Goal: Information Seeking & Learning: Learn about a topic

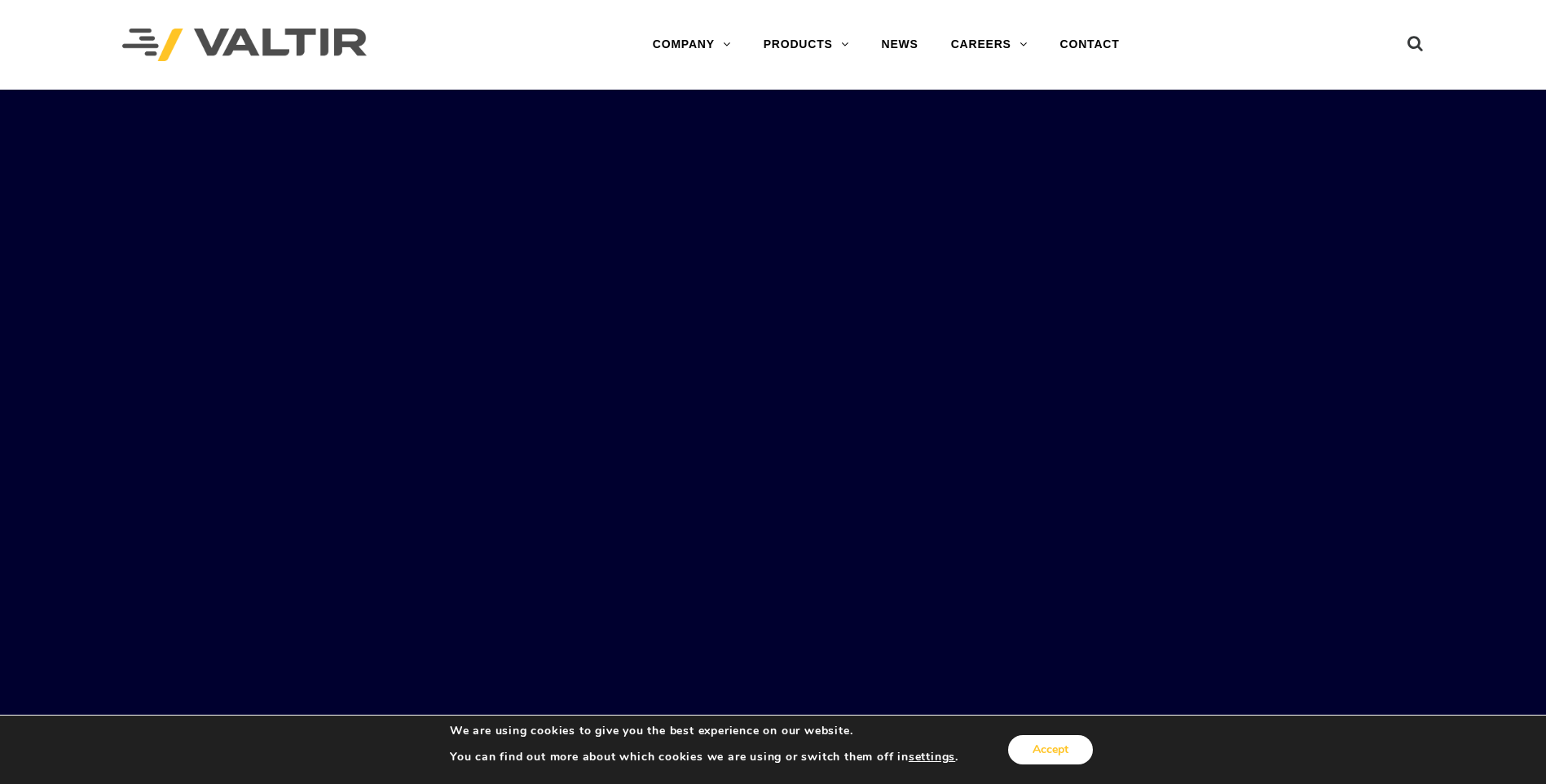
click at [1061, 742] on button "Accept" at bounding box center [1051, 750] width 85 height 29
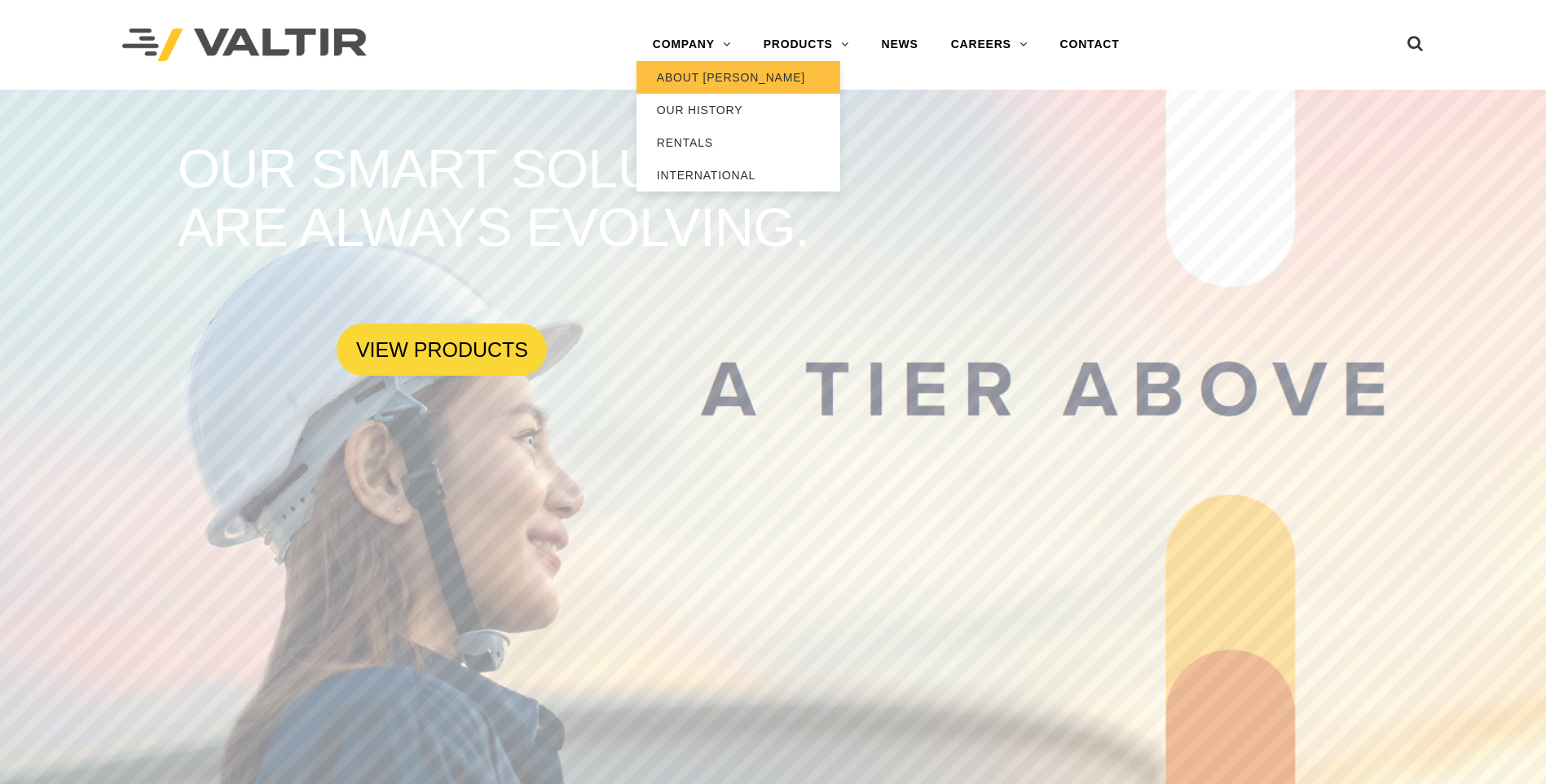
click at [727, 77] on link "ABOUT [PERSON_NAME]" at bounding box center [738, 78] width 204 height 33
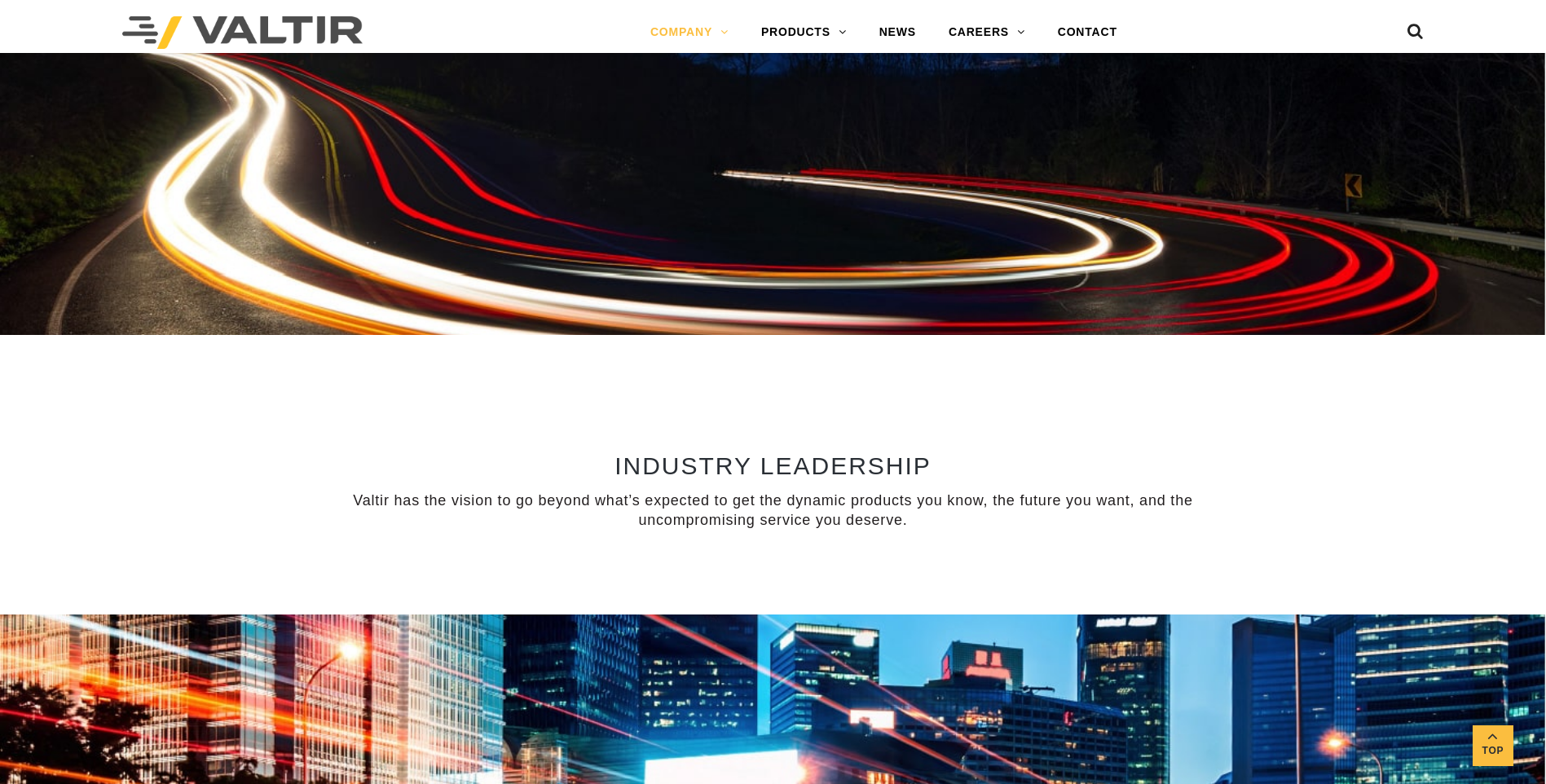
scroll to position [714, 0]
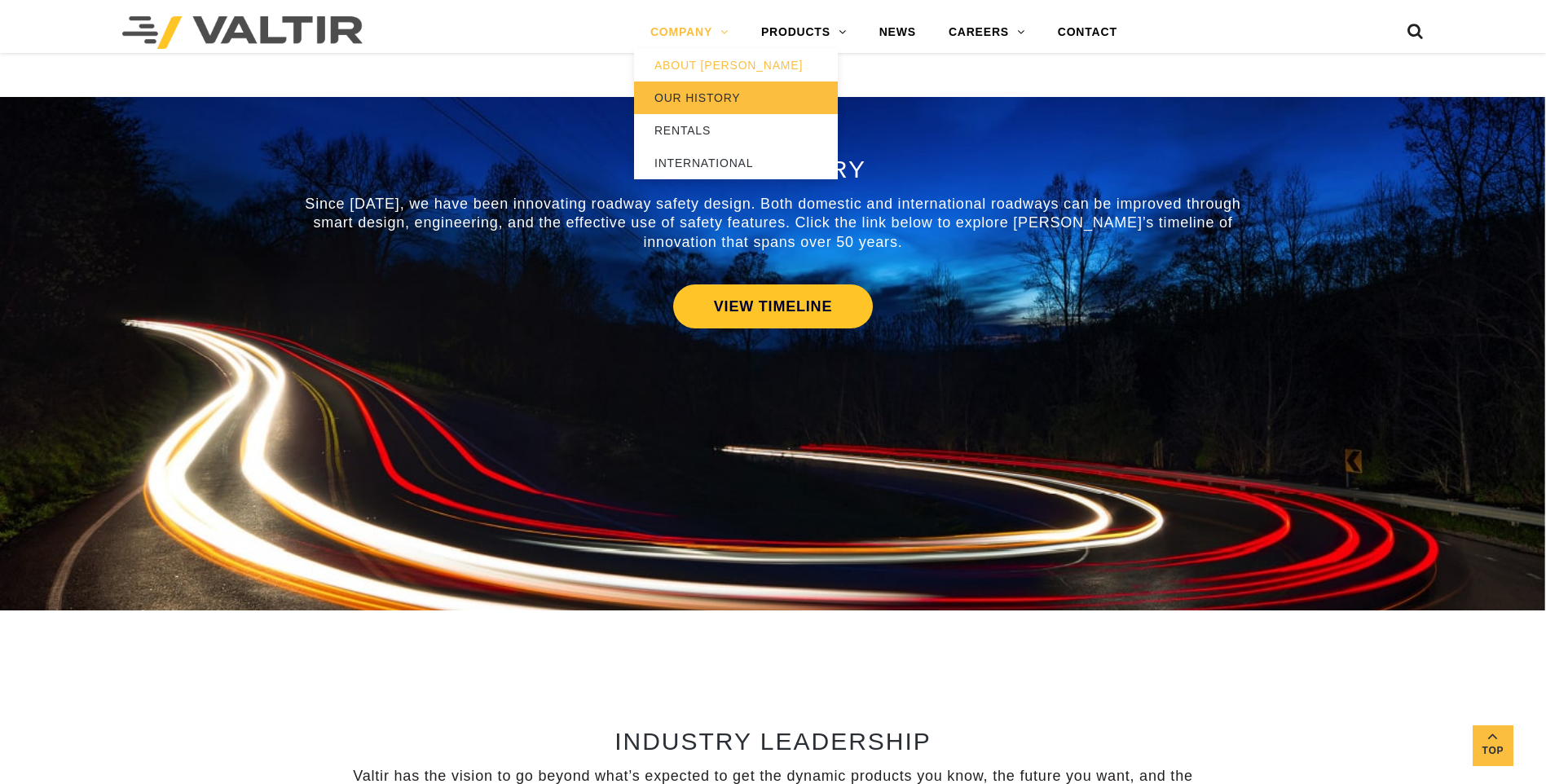
click at [706, 90] on link "OUR HISTORY" at bounding box center [736, 98] width 204 height 33
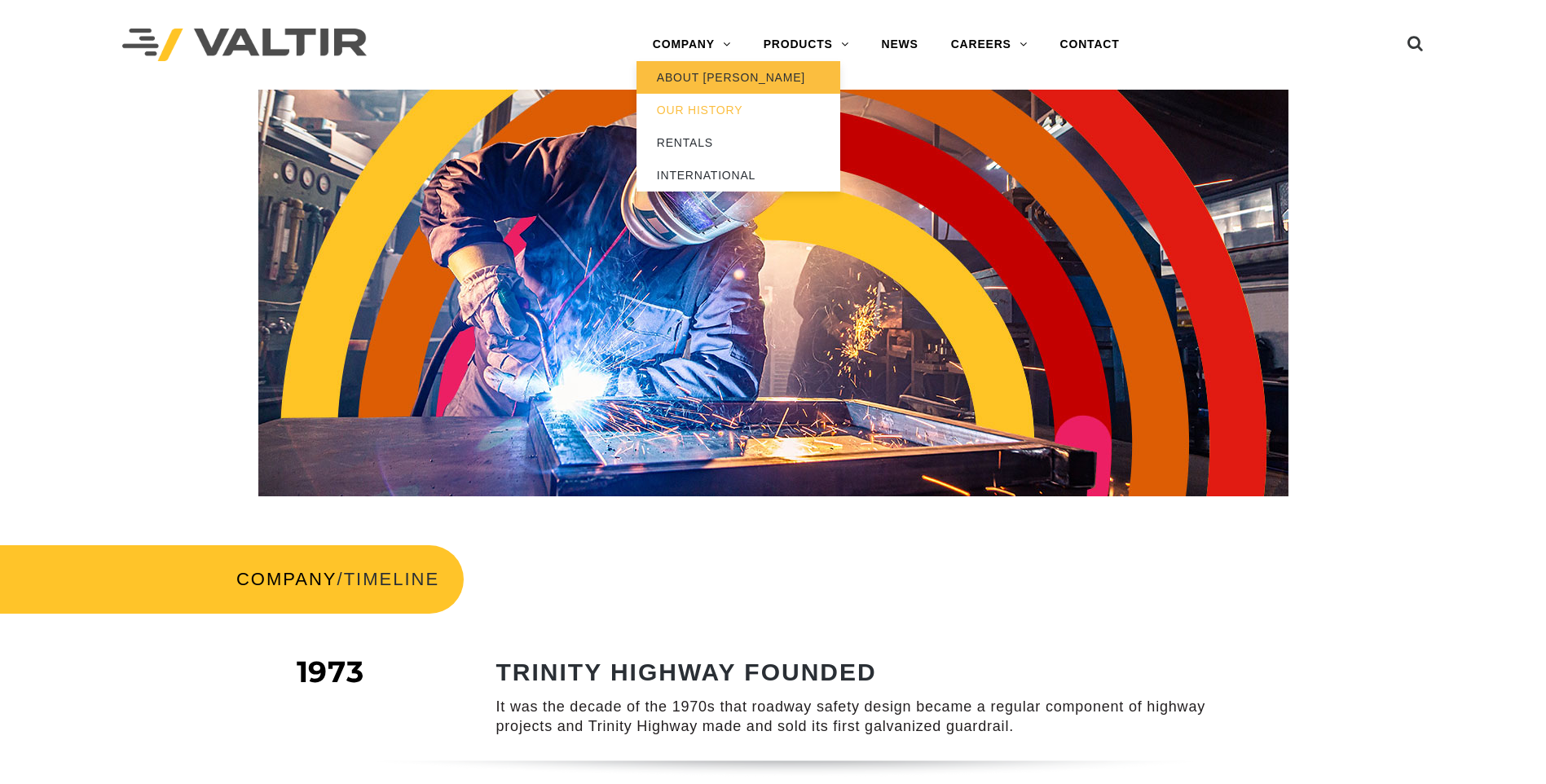
click at [703, 85] on link "ABOUT [PERSON_NAME]" at bounding box center [738, 78] width 204 height 33
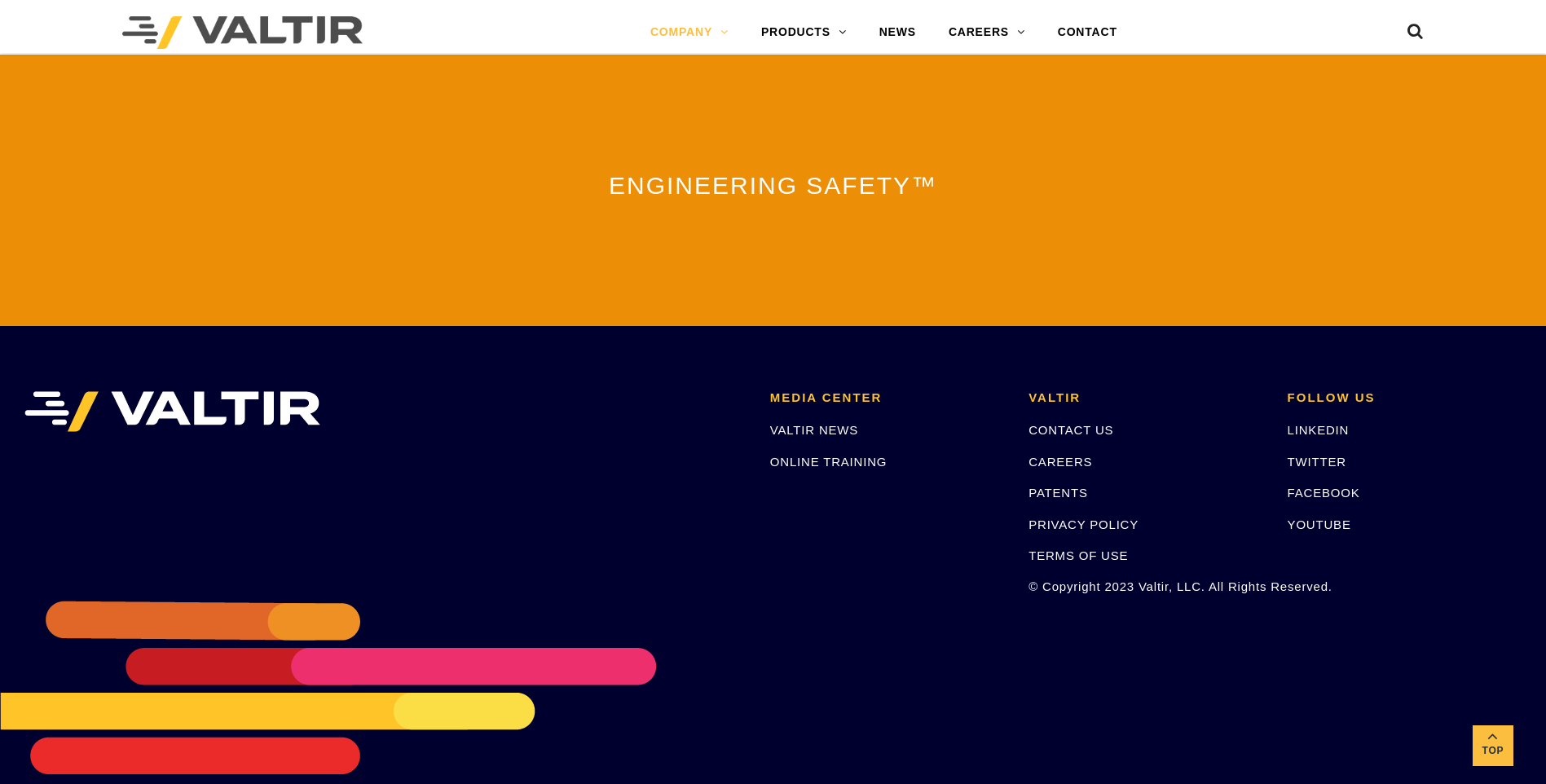
scroll to position [3567, 0]
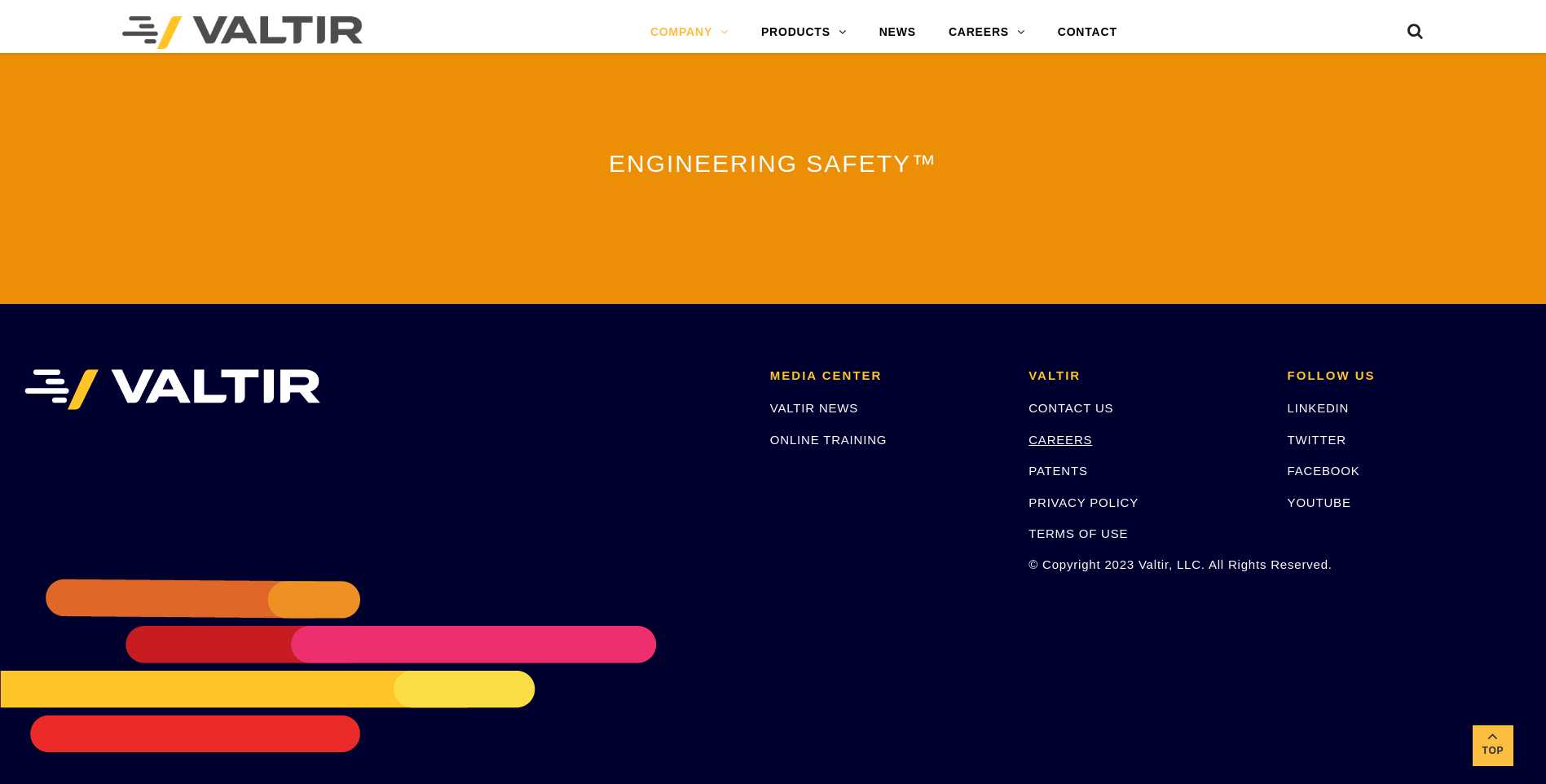
click at [1056, 433] on link "CAREERS" at bounding box center [1061, 439] width 64 height 14
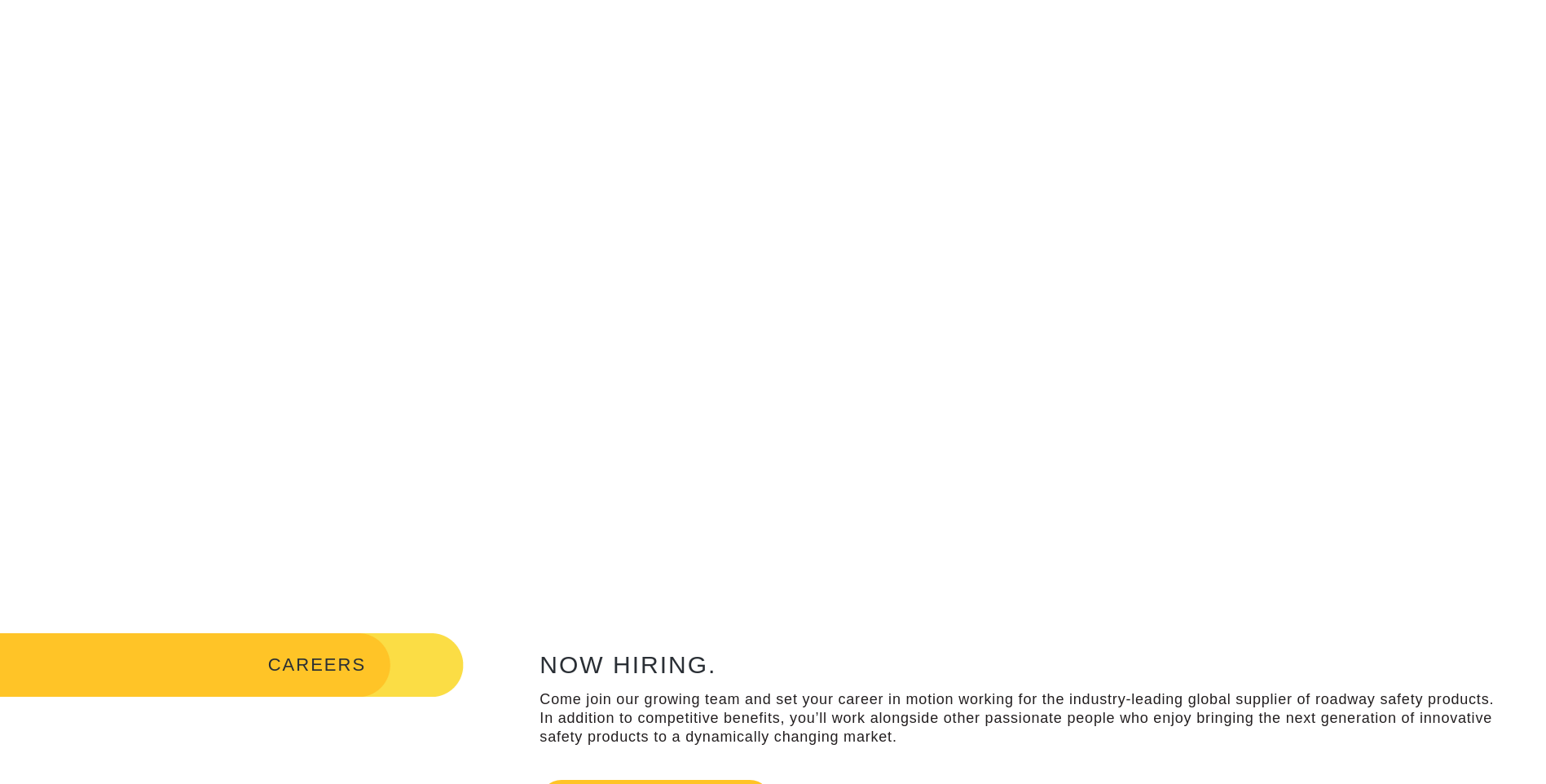
scroll to position [489, 0]
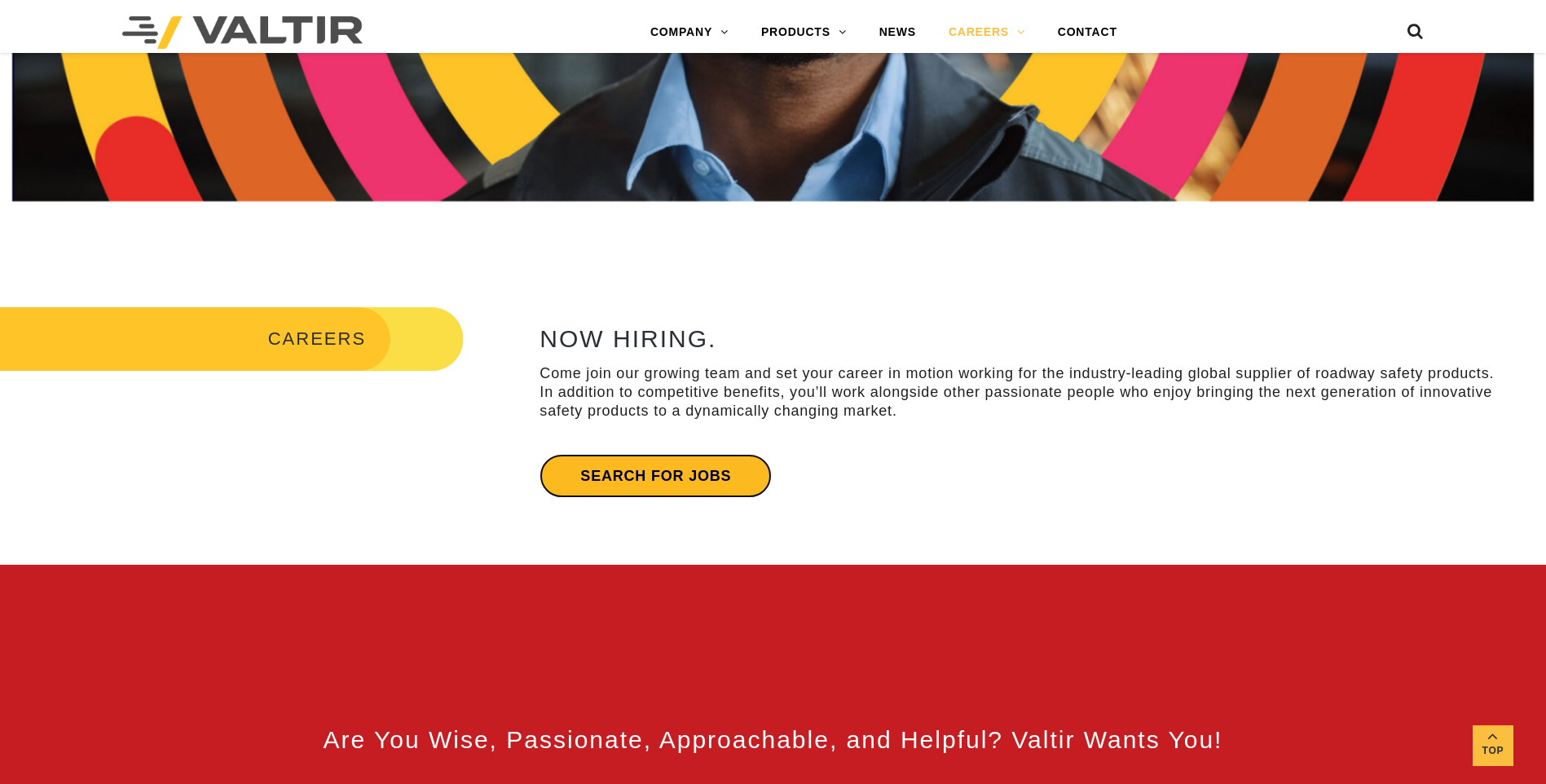
click at [665, 477] on link "Search for jobs" at bounding box center [656, 476] width 232 height 44
